Goal: Use online tool/utility: Utilize a website feature to perform a specific function

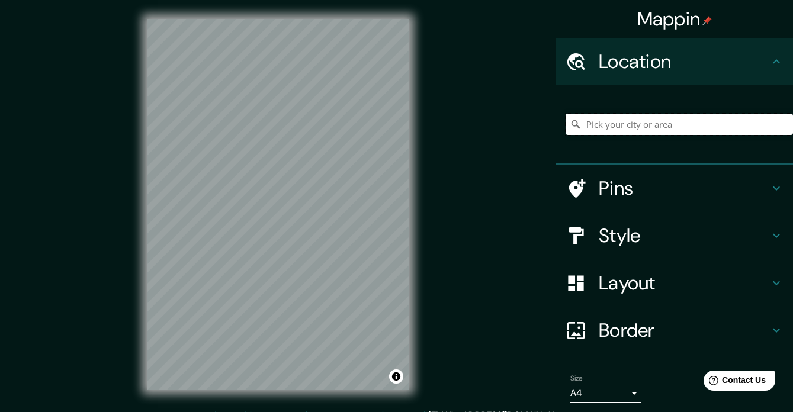
click at [646, 117] on input "Pick your city or area" at bounding box center [679, 124] width 227 height 21
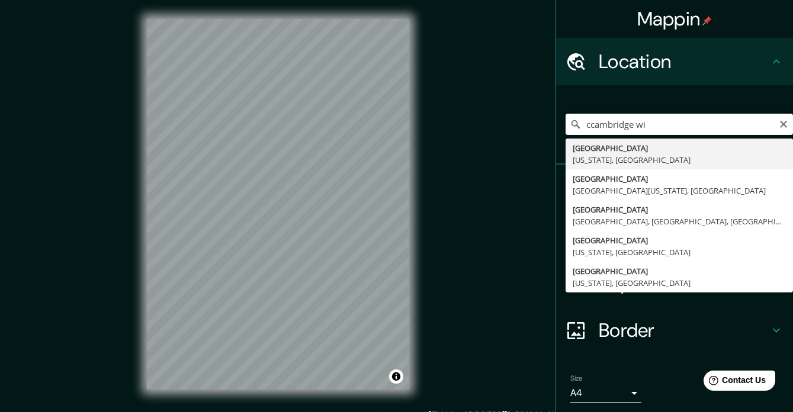
type input "[GEOGRAPHIC_DATA], [US_STATE], [GEOGRAPHIC_DATA]"
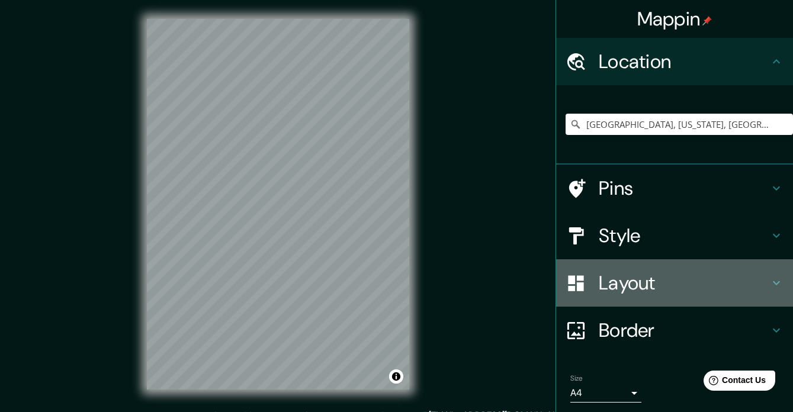
click at [774, 280] on icon at bounding box center [777, 283] width 14 height 14
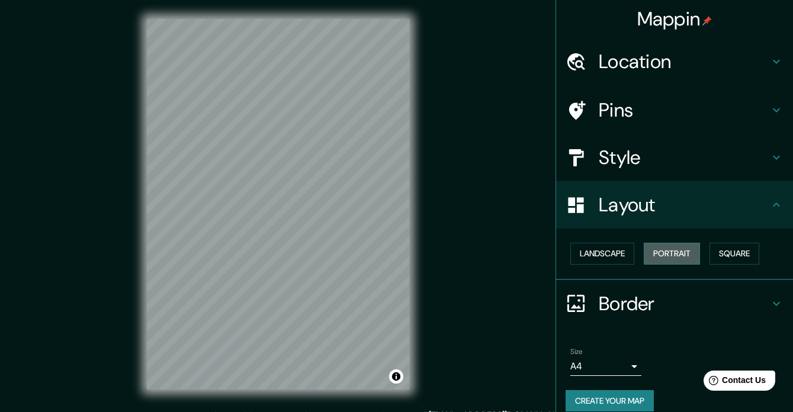
click at [672, 244] on button "Portrait" at bounding box center [672, 254] width 56 height 22
click at [605, 255] on button "Landscape" at bounding box center [602, 254] width 64 height 22
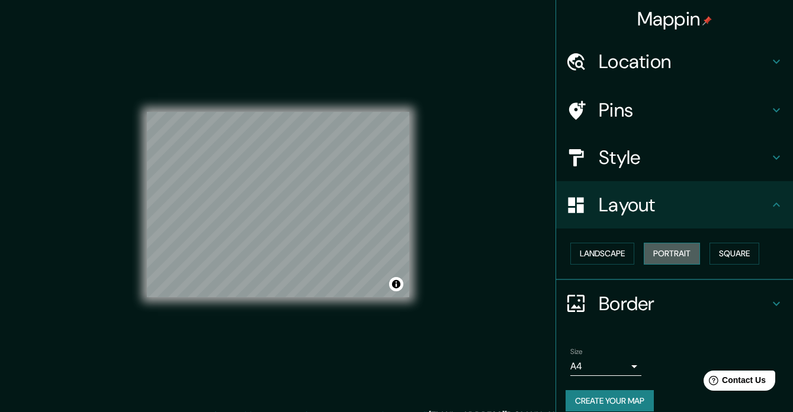
click at [684, 243] on button "Portrait" at bounding box center [672, 254] width 56 height 22
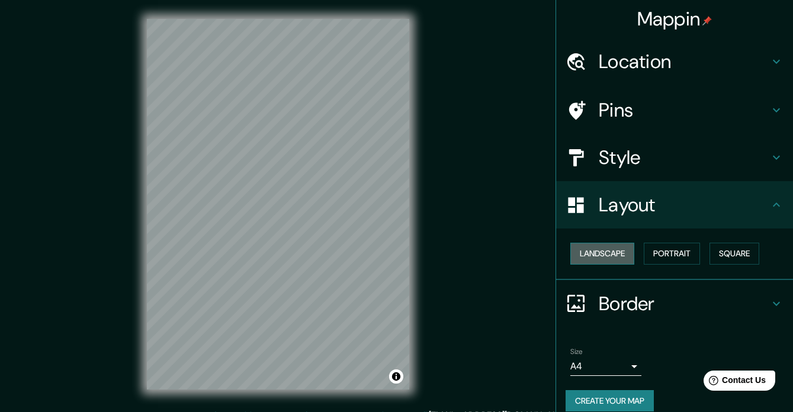
click at [572, 255] on button "Landscape" at bounding box center [602, 254] width 64 height 22
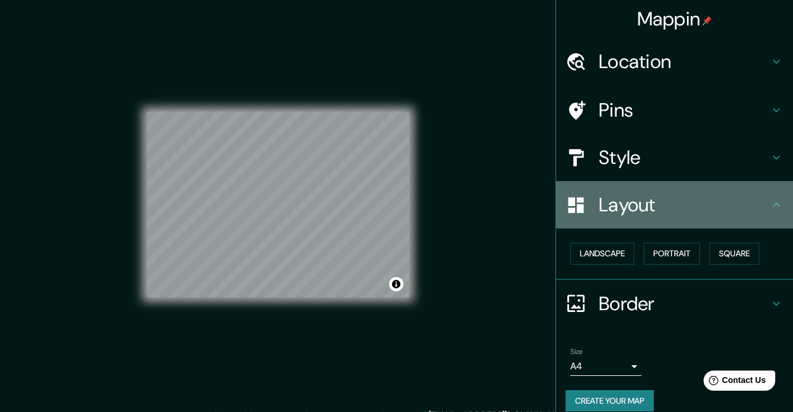
click at [613, 206] on h4 "Layout" at bounding box center [684, 205] width 171 height 24
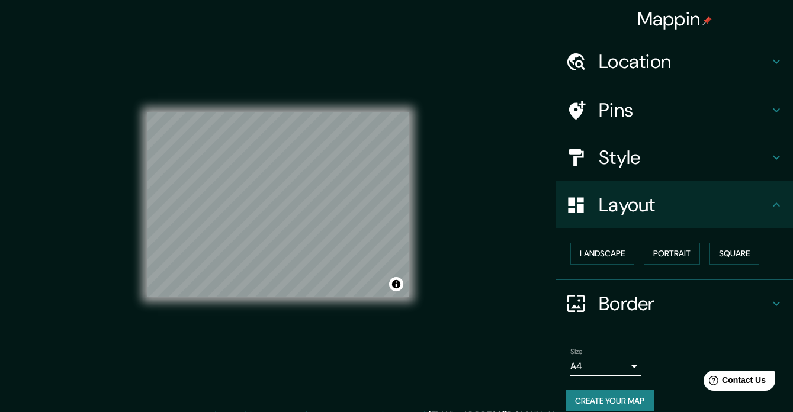
click at [616, 161] on h4 "Style" at bounding box center [684, 158] width 171 height 24
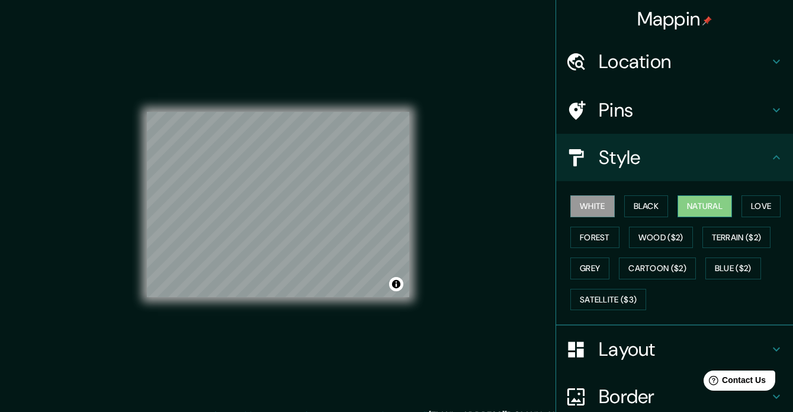
click at [704, 210] on button "Natural" at bounding box center [705, 206] width 55 height 22
click at [759, 201] on button "Love" at bounding box center [761, 206] width 39 height 22
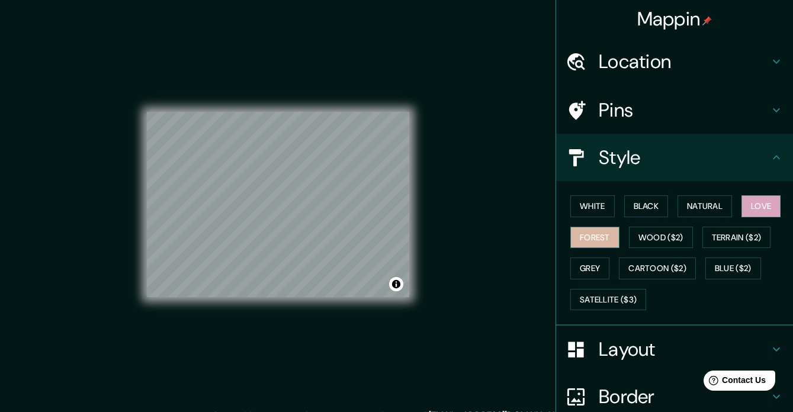
click at [611, 236] on button "Forest" at bounding box center [594, 238] width 49 height 22
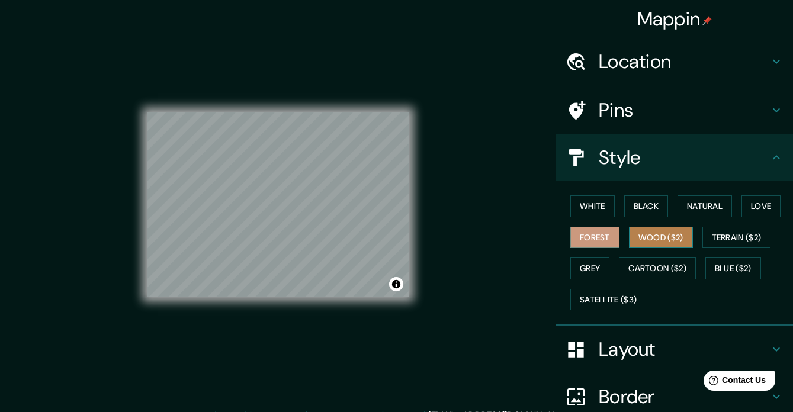
click at [650, 243] on button "Wood ($2)" at bounding box center [661, 238] width 64 height 22
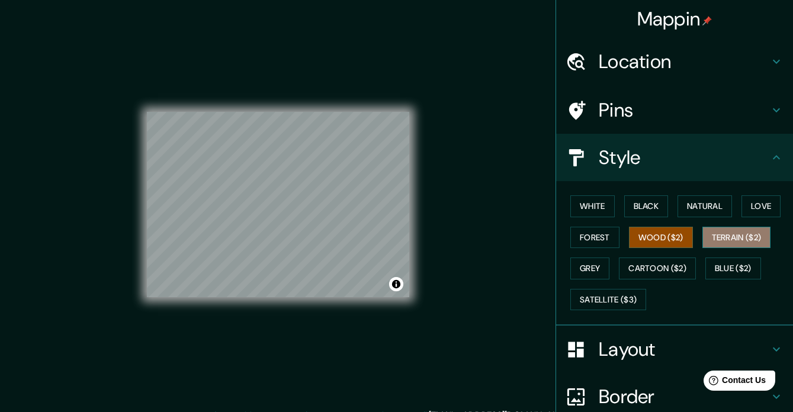
click at [738, 230] on button "Terrain ($2)" at bounding box center [737, 238] width 69 height 22
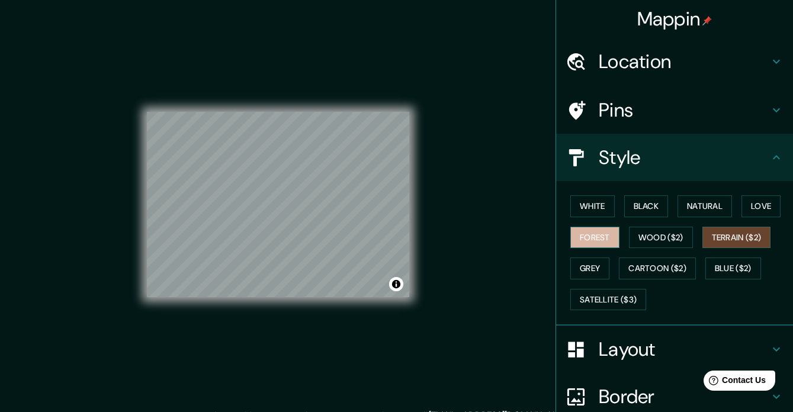
click at [611, 239] on button "Forest" at bounding box center [594, 238] width 49 height 22
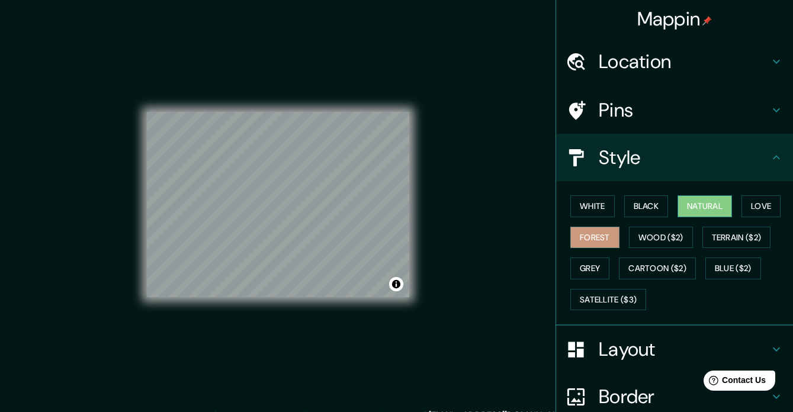
click at [710, 207] on button "Natural" at bounding box center [705, 206] width 55 height 22
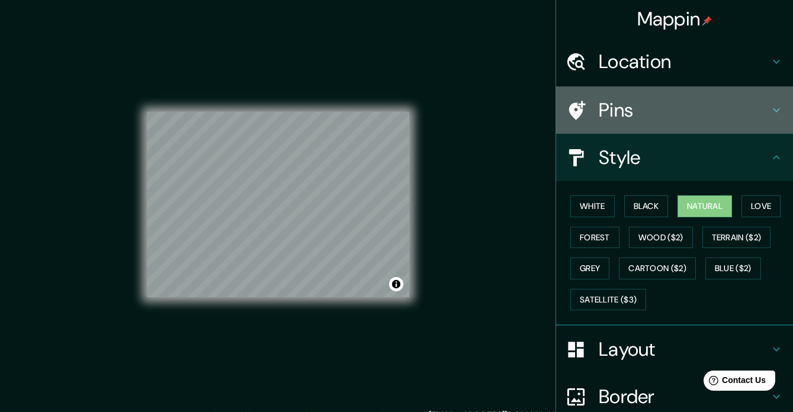
click at [617, 106] on h4 "Pins" at bounding box center [684, 110] width 171 height 24
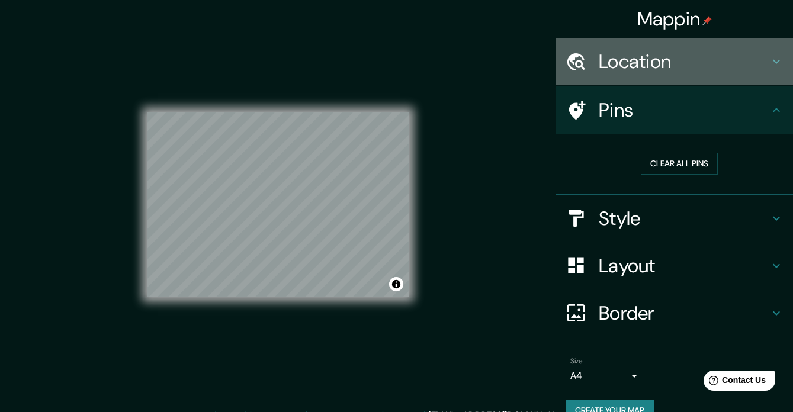
click at [674, 62] on h4 "Location" at bounding box center [684, 62] width 171 height 24
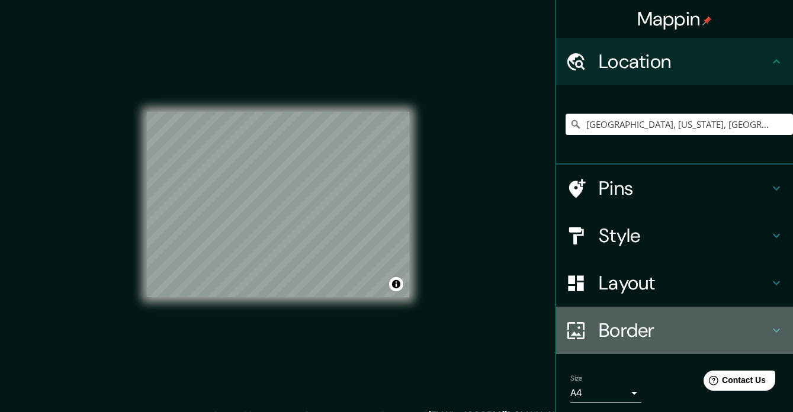
click at [637, 333] on h4 "Border" at bounding box center [684, 331] width 171 height 24
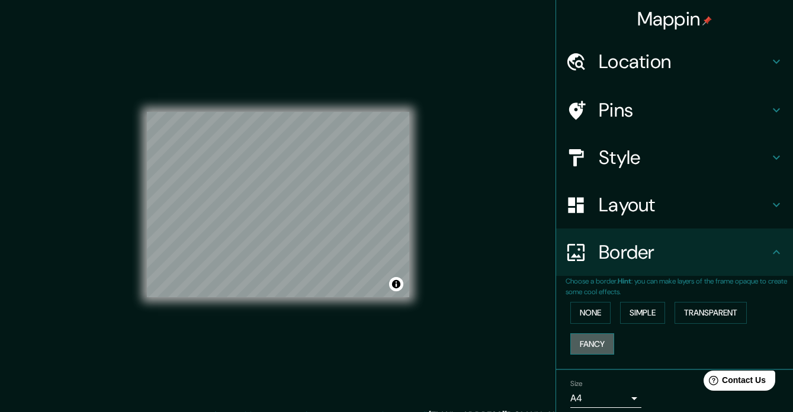
click at [591, 342] on button "Fancy" at bounding box center [592, 345] width 44 height 22
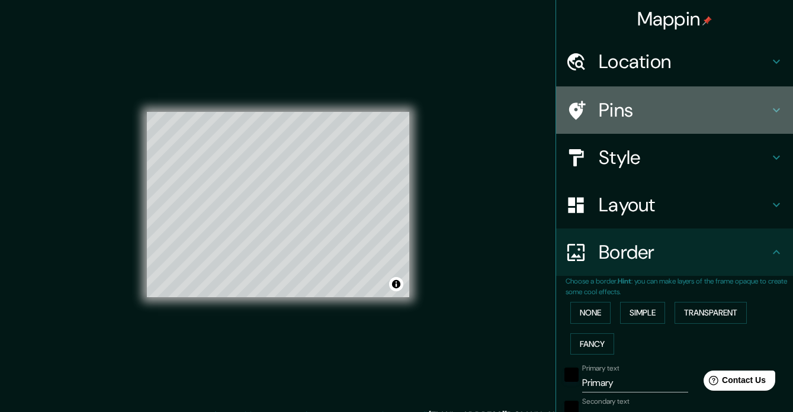
click at [624, 109] on h4 "Pins" at bounding box center [684, 110] width 171 height 24
type input "177"
type input "35"
type input "18"
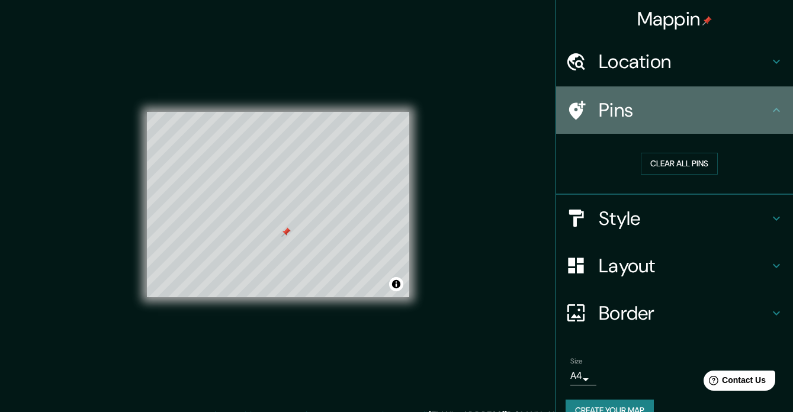
click at [618, 118] on h4 "Pins" at bounding box center [684, 110] width 171 height 24
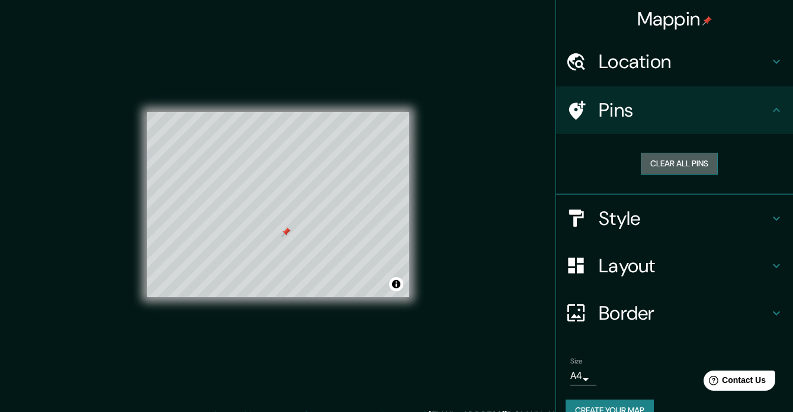
click at [663, 164] on button "Clear all pins" at bounding box center [679, 164] width 77 height 22
